Goal: Task Accomplishment & Management: Use online tool/utility

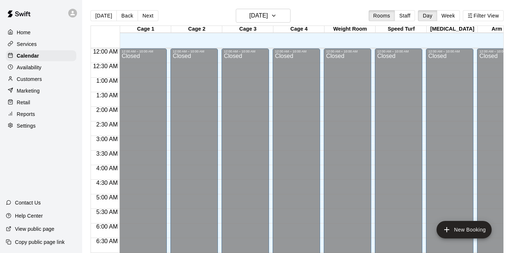
scroll to position [270, 0]
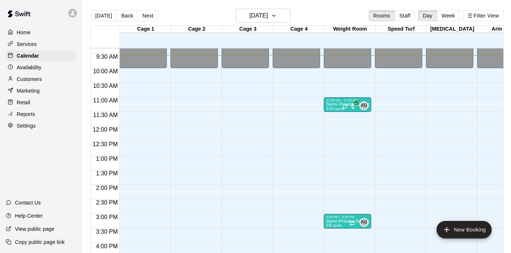
scroll to position [269, 0]
